Goal: Task Accomplishment & Management: Use online tool/utility

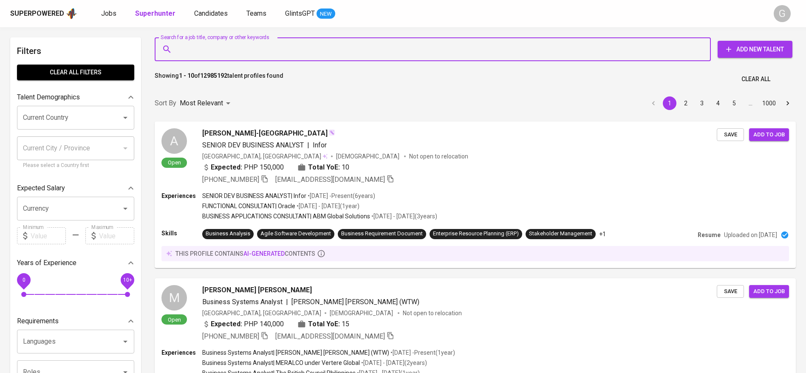
type input "[EMAIL_ADDRESS][DOMAIN_NAME]"
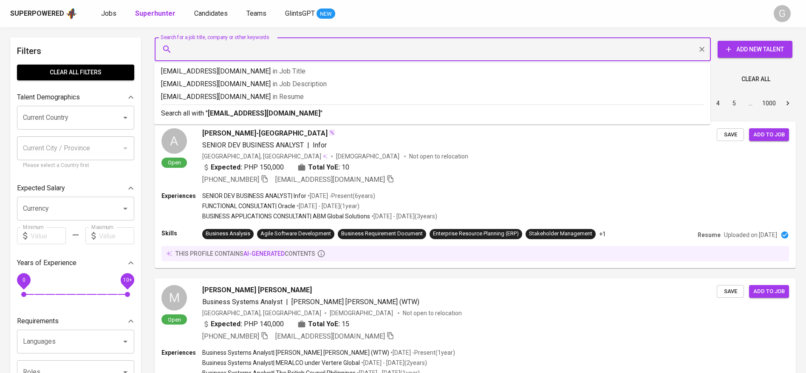
click at [331, 52] on input "Search for a job title, company or other keywords" at bounding box center [434, 49] width 519 height 16
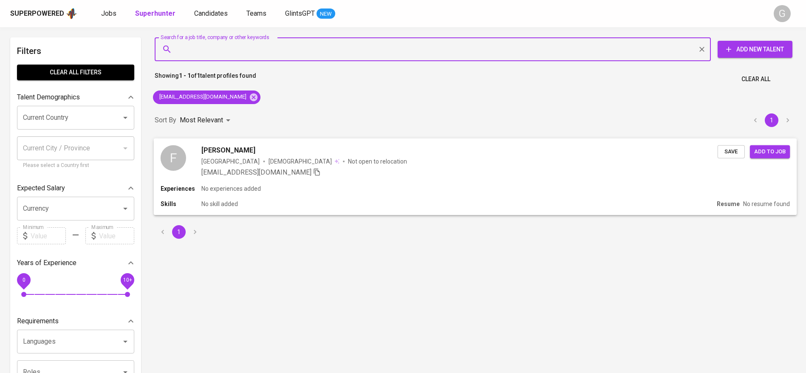
click at [726, 153] on span "Save" at bounding box center [731, 152] width 19 height 10
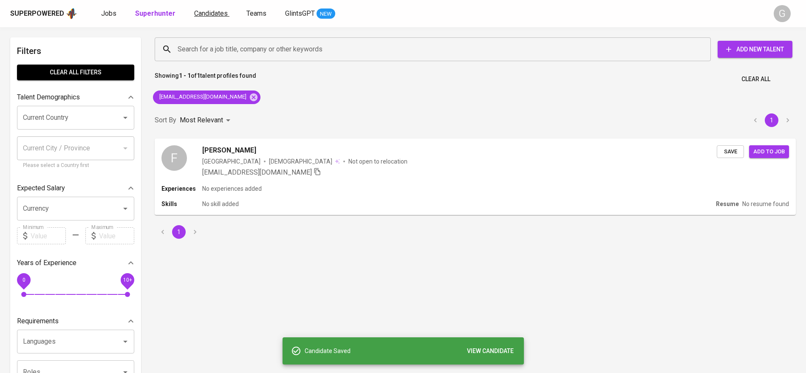
click at [213, 14] on span "Candidates" at bounding box center [211, 13] width 34 height 8
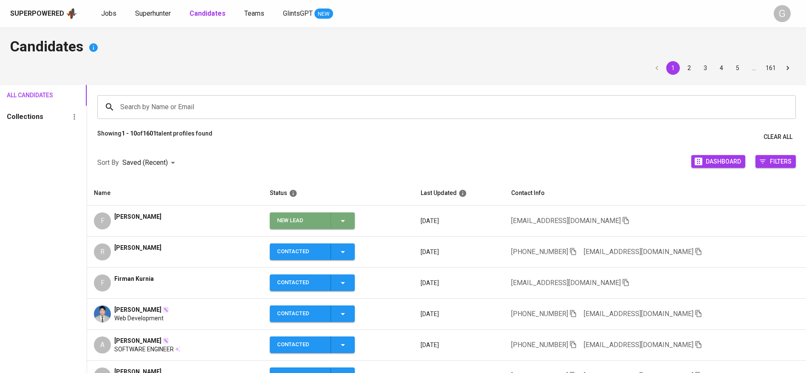
click at [350, 216] on span "New Lead" at bounding box center [312, 220] width 78 height 17
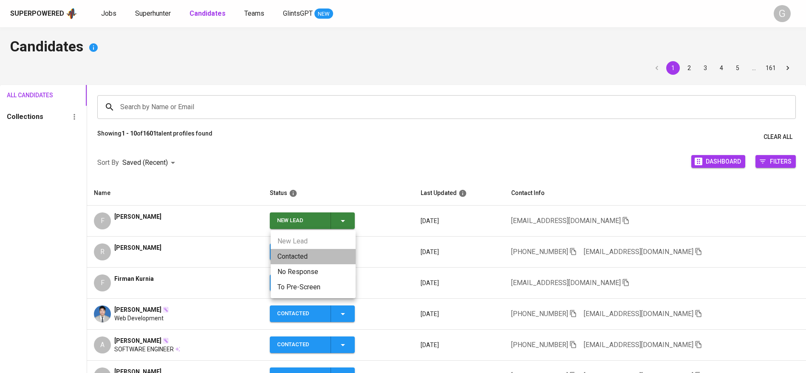
click at [318, 256] on li "Contacted" at bounding box center [313, 256] width 85 height 15
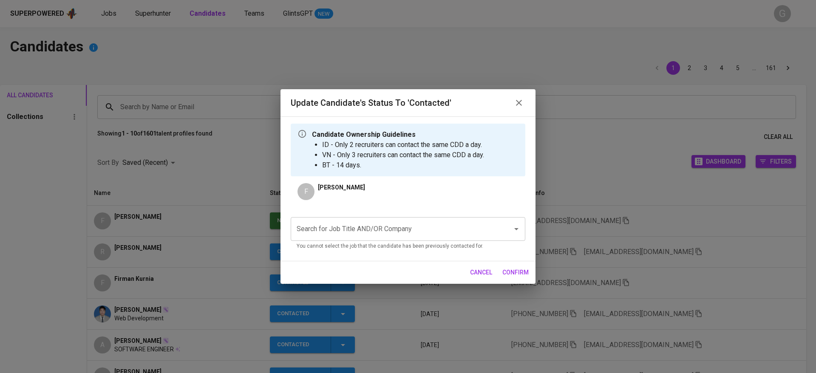
click at [389, 234] on input "Search for Job Title AND/OR Company" at bounding box center [395, 229] width 203 height 16
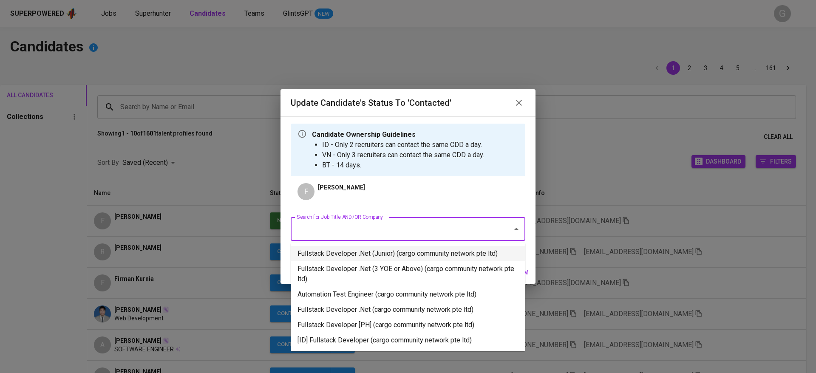
click at [377, 248] on li "Fullstack Developer .Net (Junior) (cargo community network pte ltd)" at bounding box center [408, 253] width 235 height 15
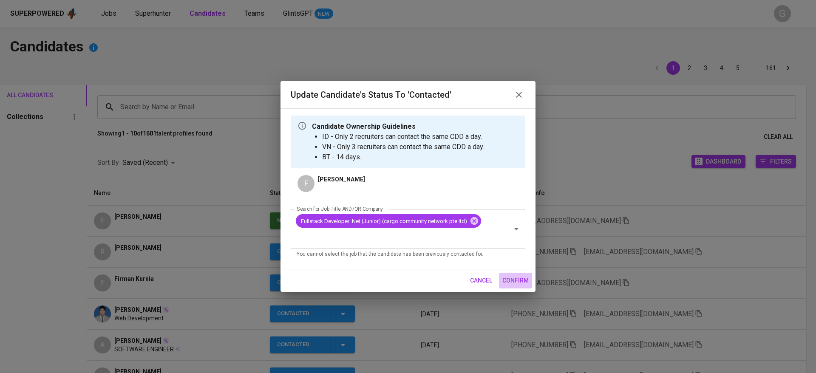
click at [514, 276] on span "confirm" at bounding box center [515, 280] width 26 height 11
